Goal: Task Accomplishment & Management: Manage account settings

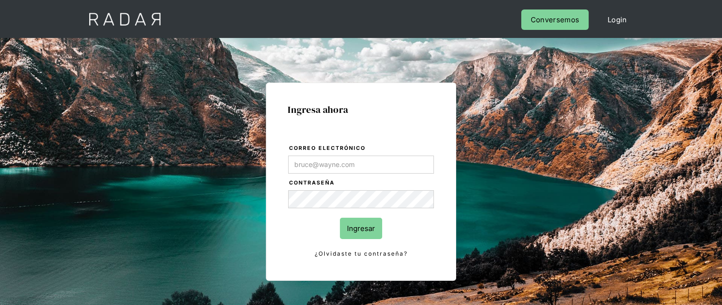
click at [694, 22] on div "Cerrar sesión Perfil Login Conversemos" at bounding box center [361, 19] width 722 height 38
type input "jose.chacon@prontopaga.com"
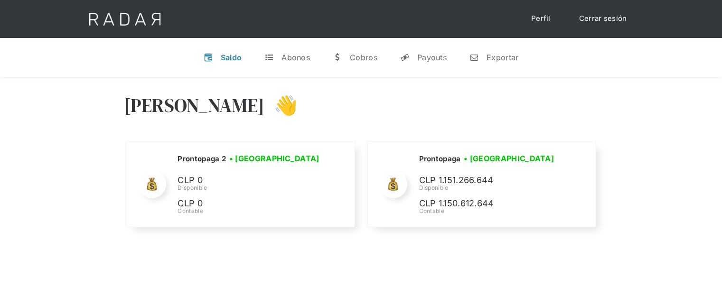
click at [543, 271] on div "[PERSON_NAME] 👋 Cargando tus cuentas... Nombre de la empresa • [GEOGRAPHIC_DATA…" at bounding box center [361, 229] width 722 height 305
click at [341, 107] on div "Hola José 👋" at bounding box center [361, 112] width 475 height 57
